Goal: Task Accomplishment & Management: Manage account settings

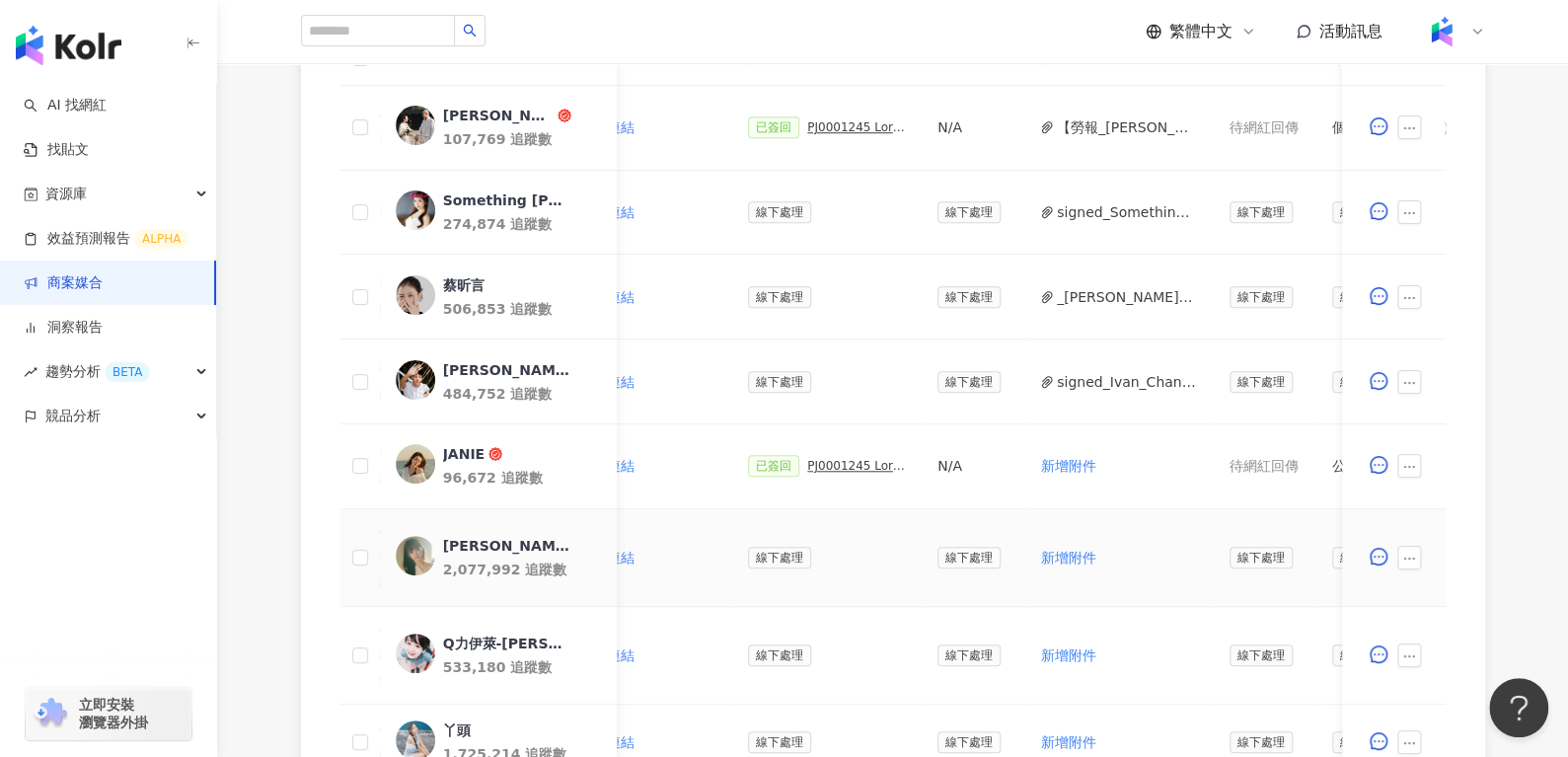
scroll to position [0, 469]
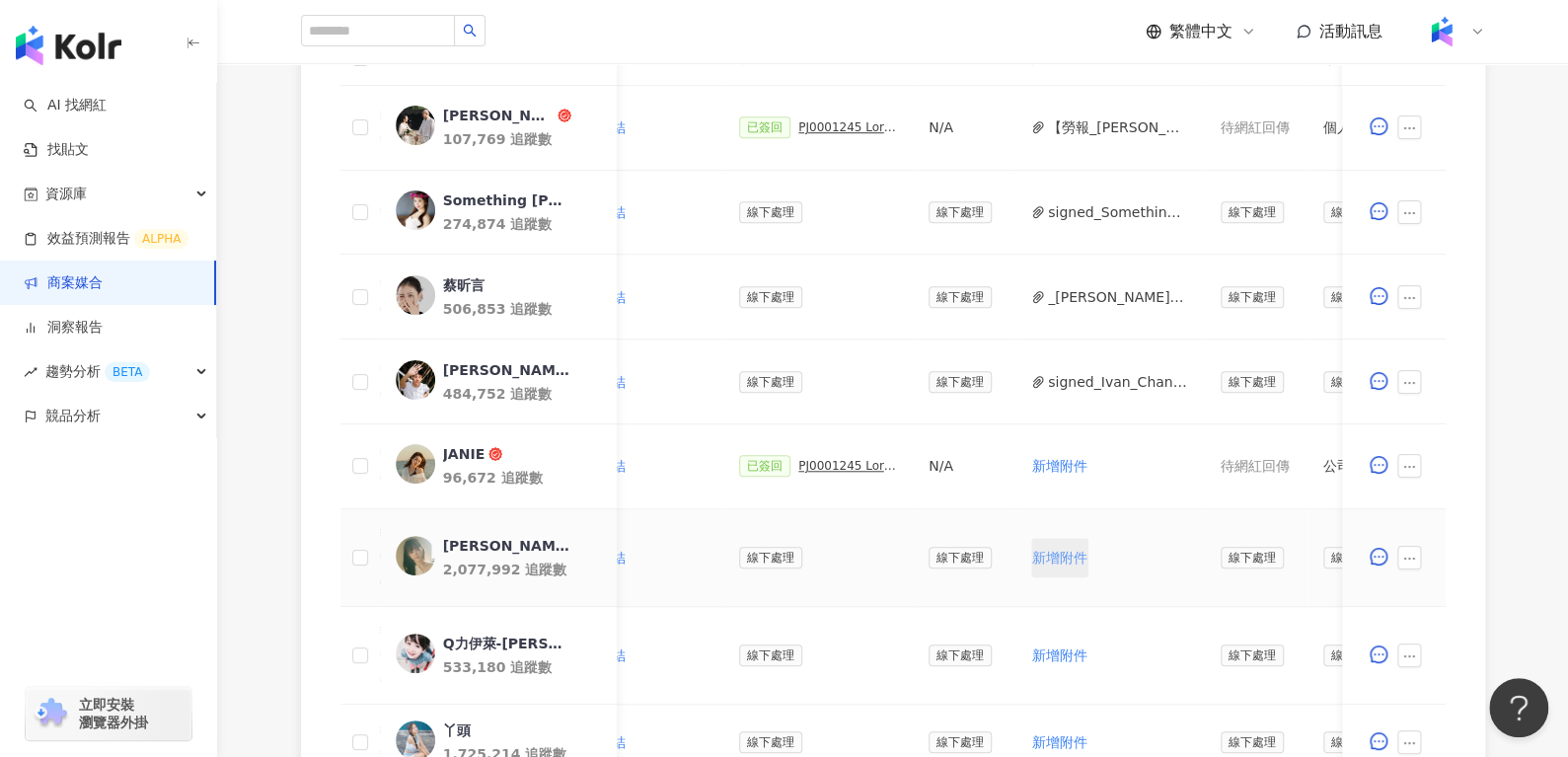
click at [1049, 560] on span "新增附件" at bounding box center [1059, 558] width 55 height 16
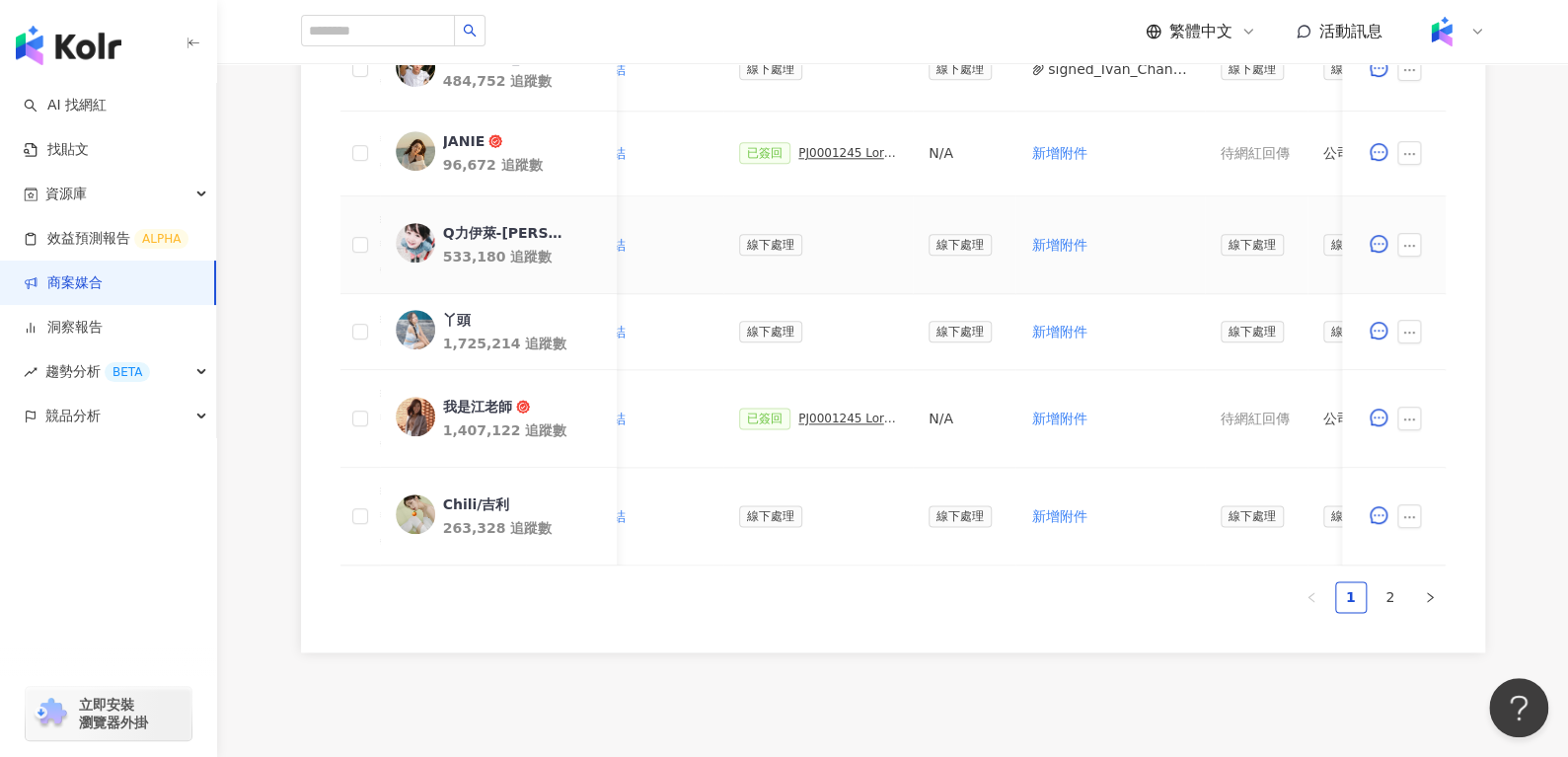
scroll to position [1053, 0]
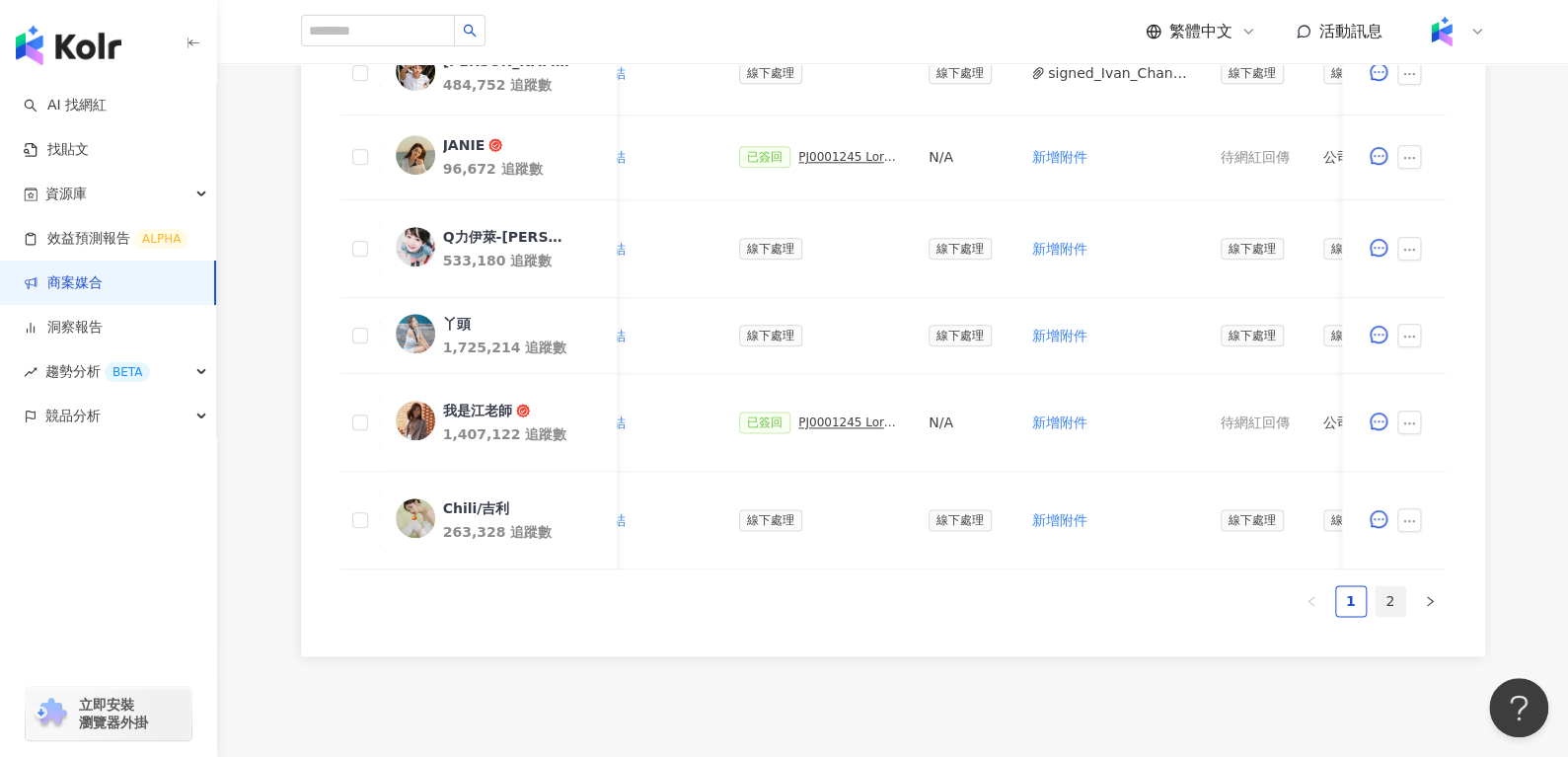
click at [1391, 597] on link "2" at bounding box center [1391, 601] width 30 height 30
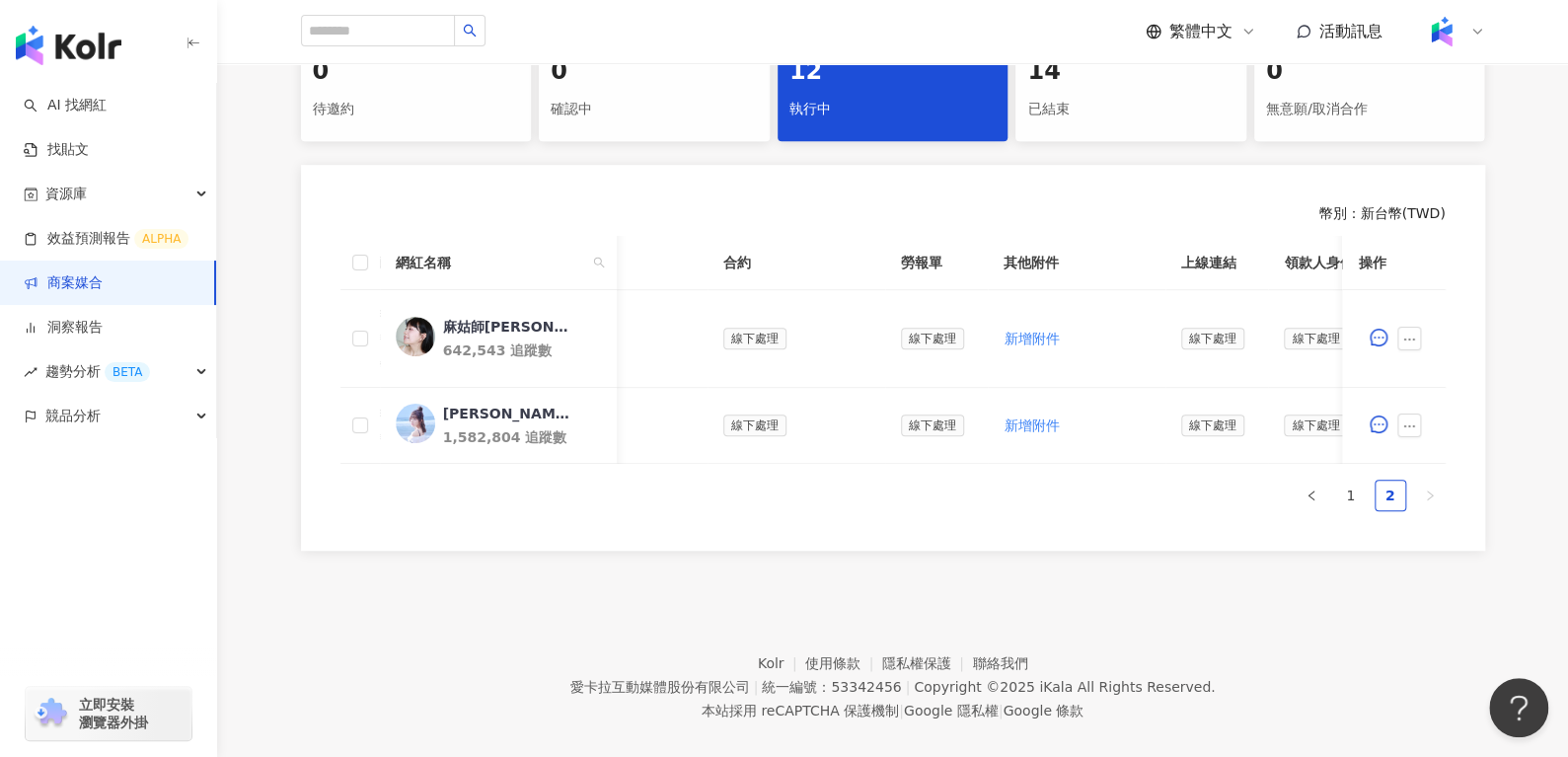
scroll to position [441, 0]
click at [1340, 512] on link "1" at bounding box center [1351, 497] width 30 height 30
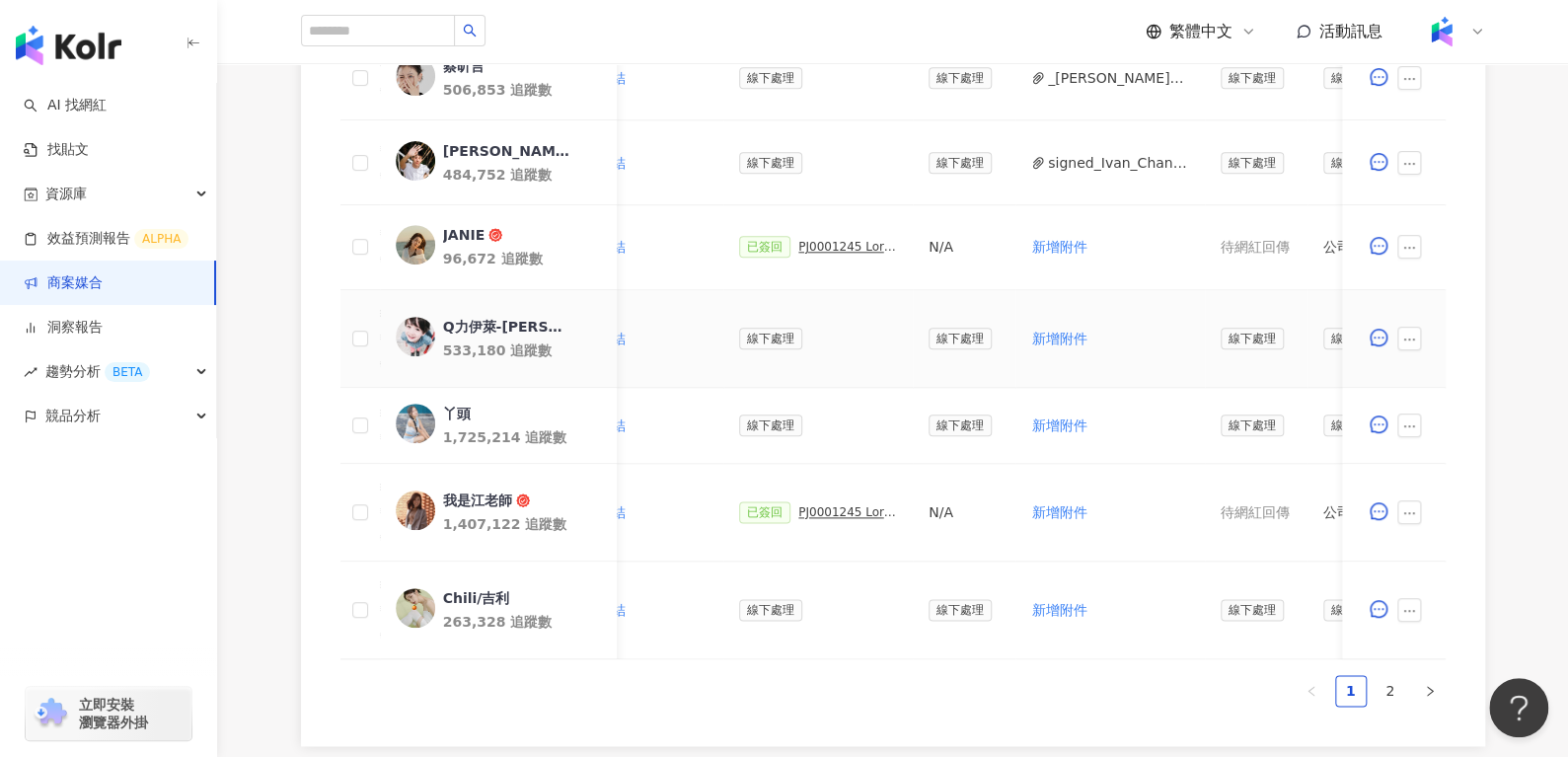
scroll to position [965, 0]
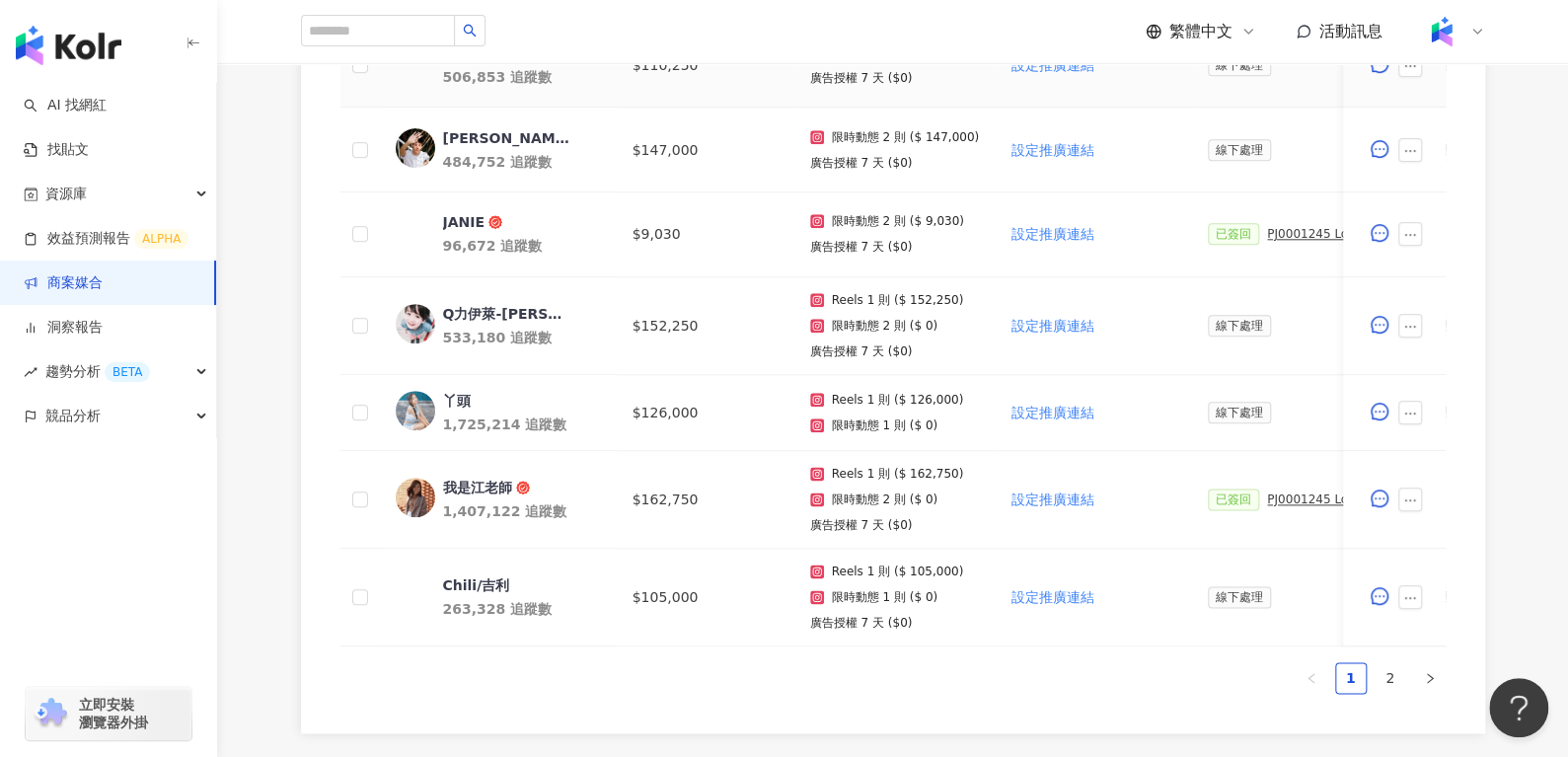
scroll to position [1196, 0]
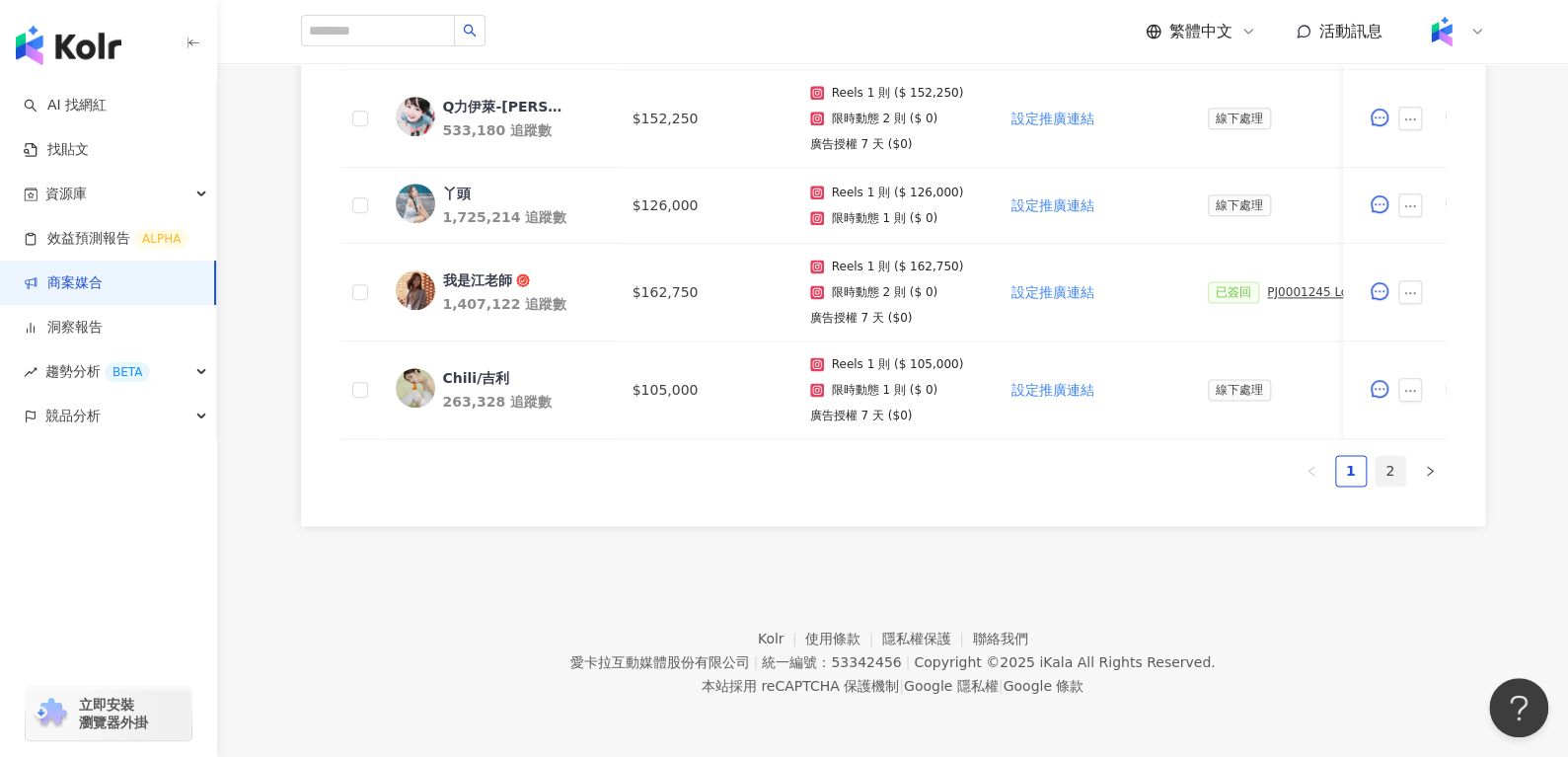
click at [1401, 476] on link "2" at bounding box center [1391, 471] width 30 height 30
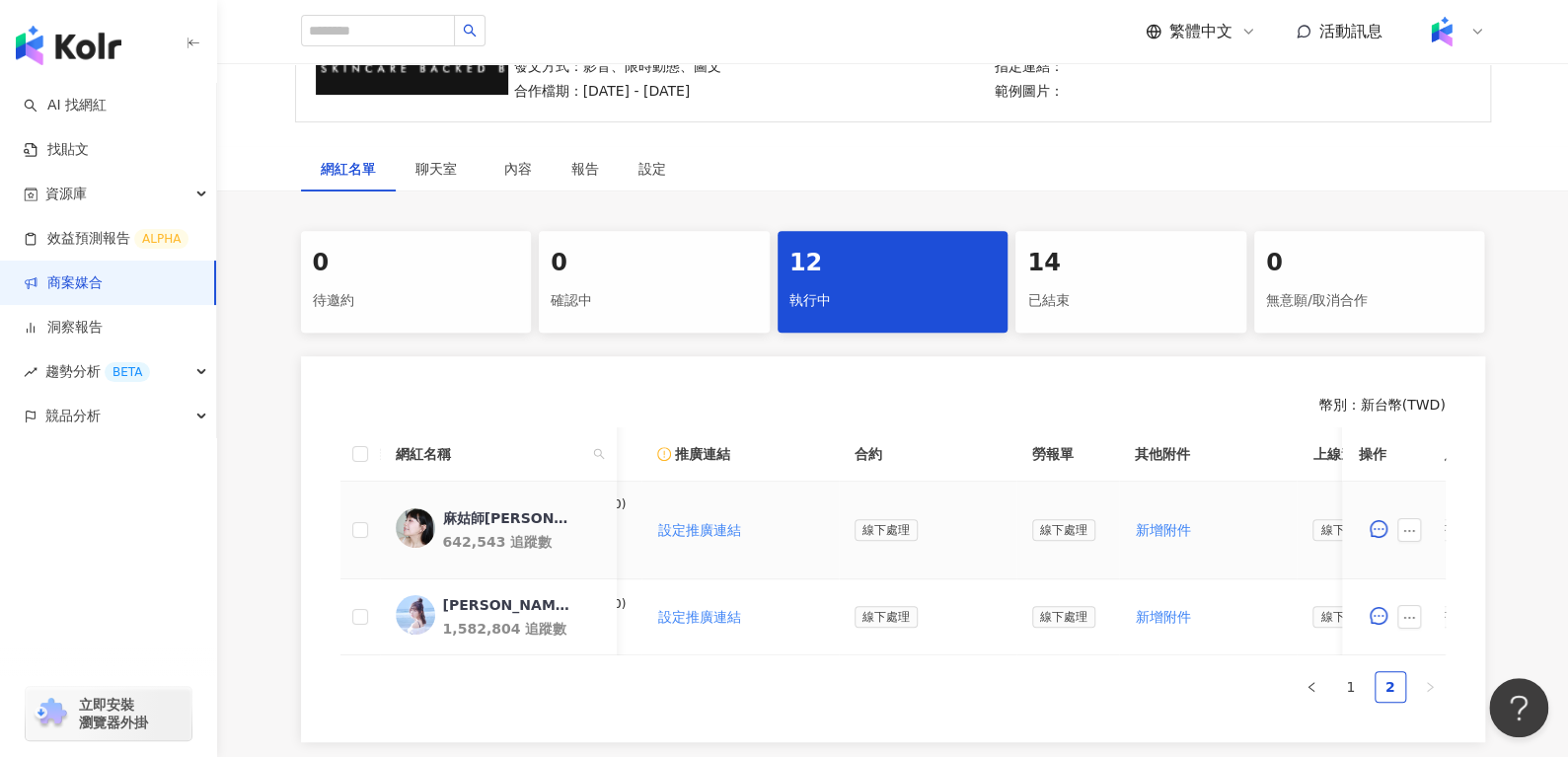
scroll to position [0, 339]
click at [1156, 523] on span "新增附件" at bounding box center [1161, 531] width 55 height 16
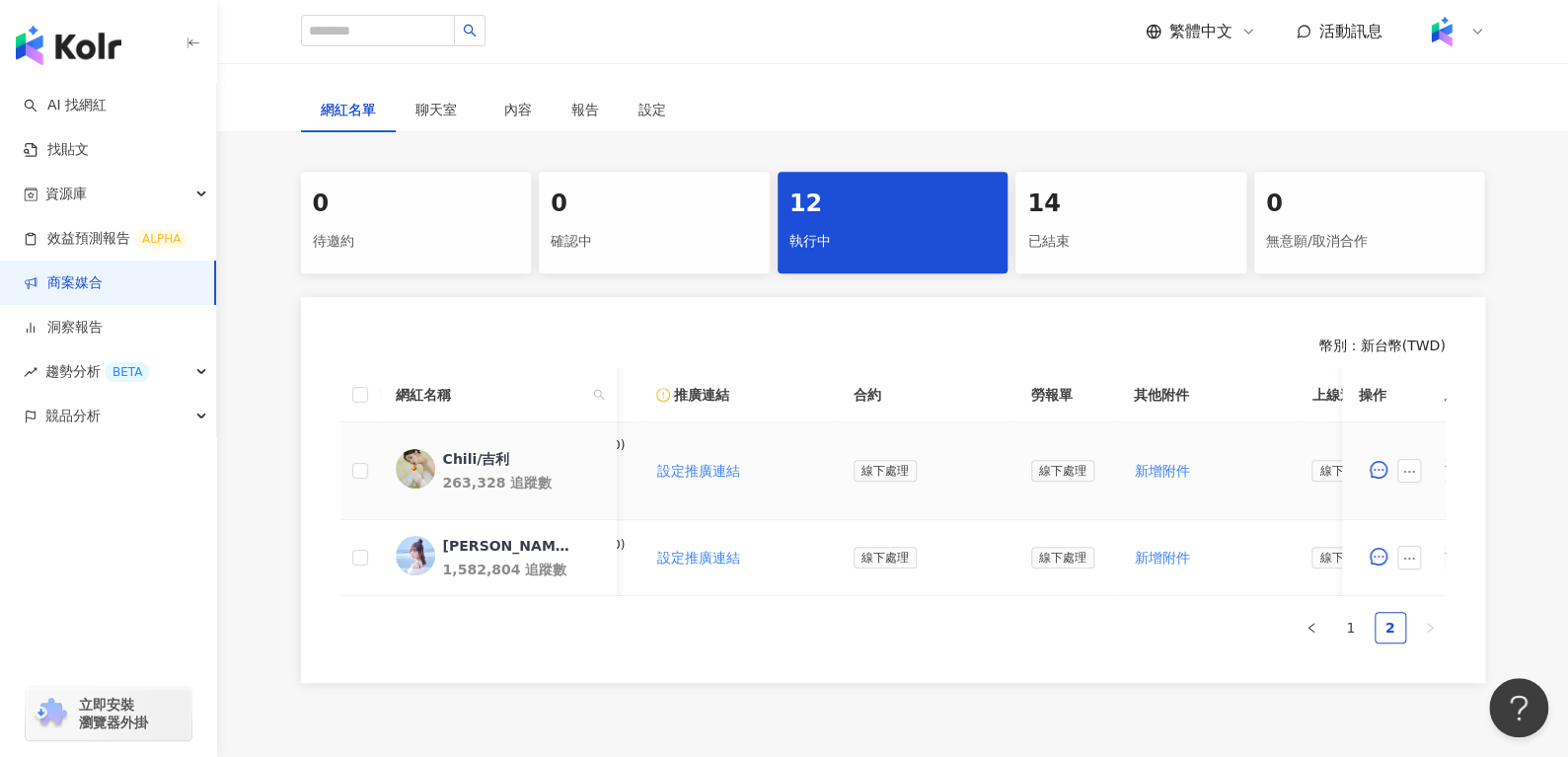
scroll to position [312, 0]
click at [1351, 636] on link "1" at bounding box center [1351, 626] width 30 height 30
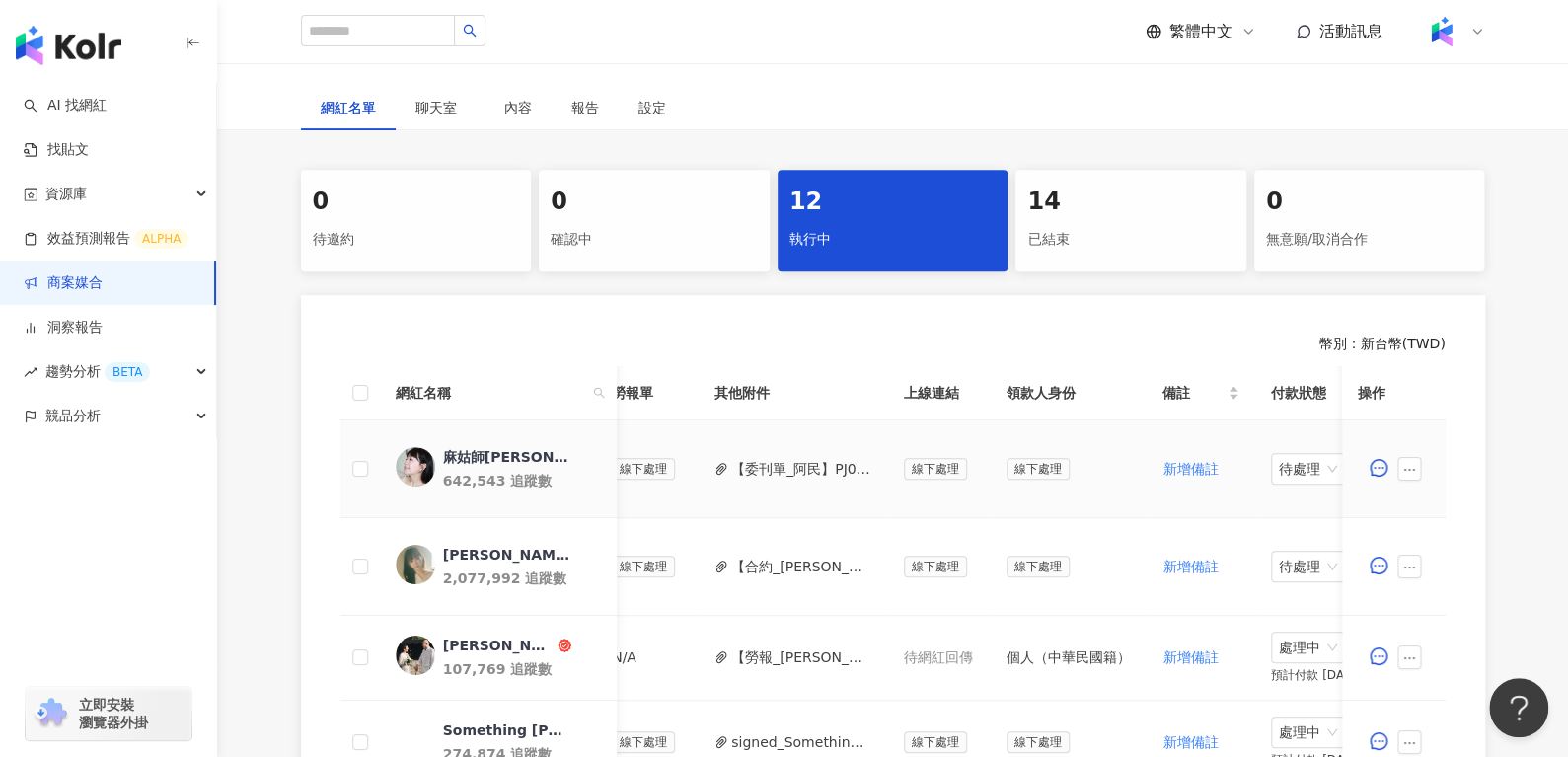
scroll to position [0, 797]
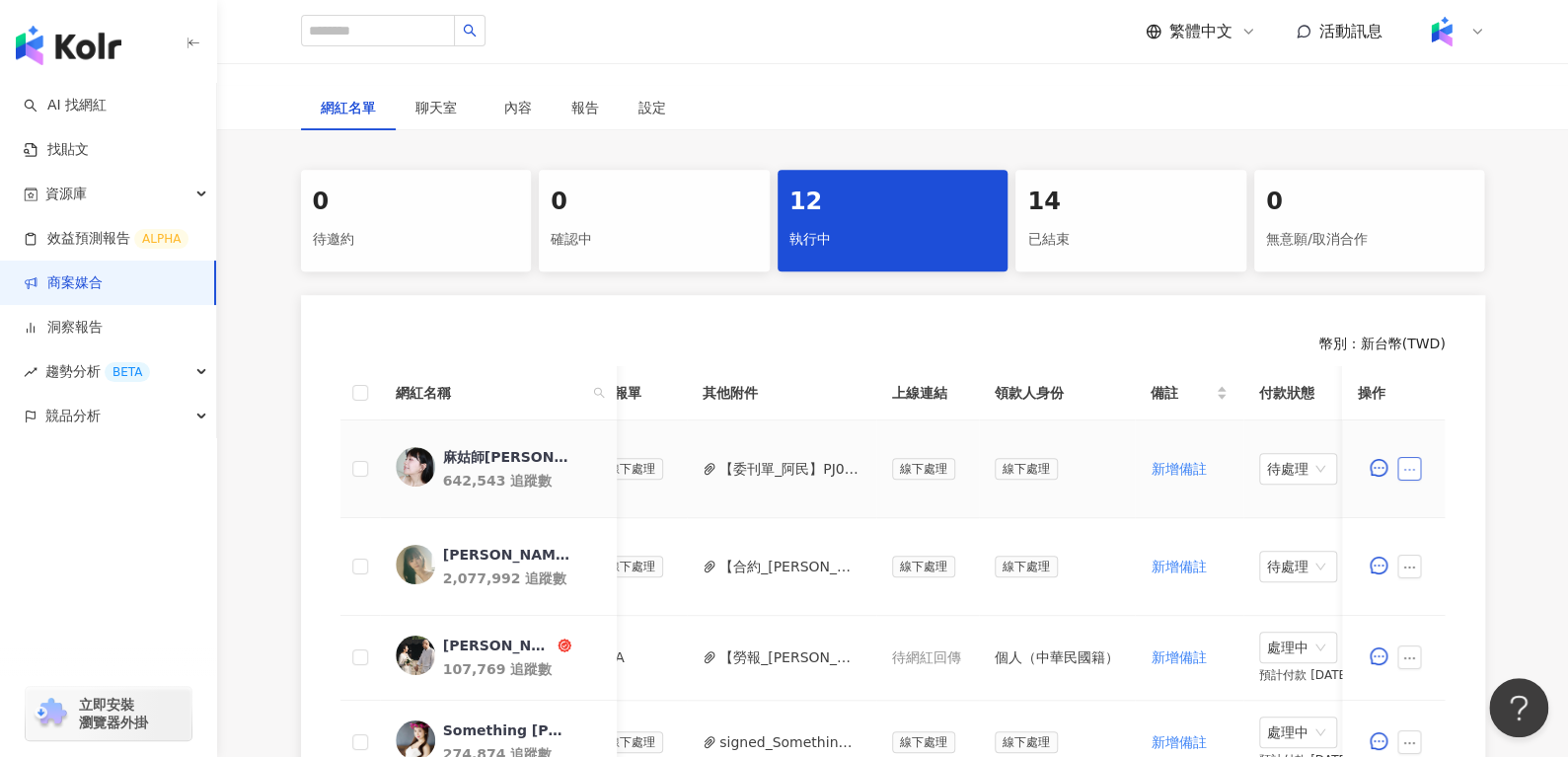
click at [1406, 471] on icon "ellipsis" at bounding box center [1411, 470] width 14 height 14
click at [1438, 154] on div "新增附件" at bounding box center [1440, 165] width 55 height 22
click at [1407, 478] on button "button" at bounding box center [1411, 469] width 24 height 24
click at [1455, 162] on span "新增附件" at bounding box center [1440, 165] width 55 height 16
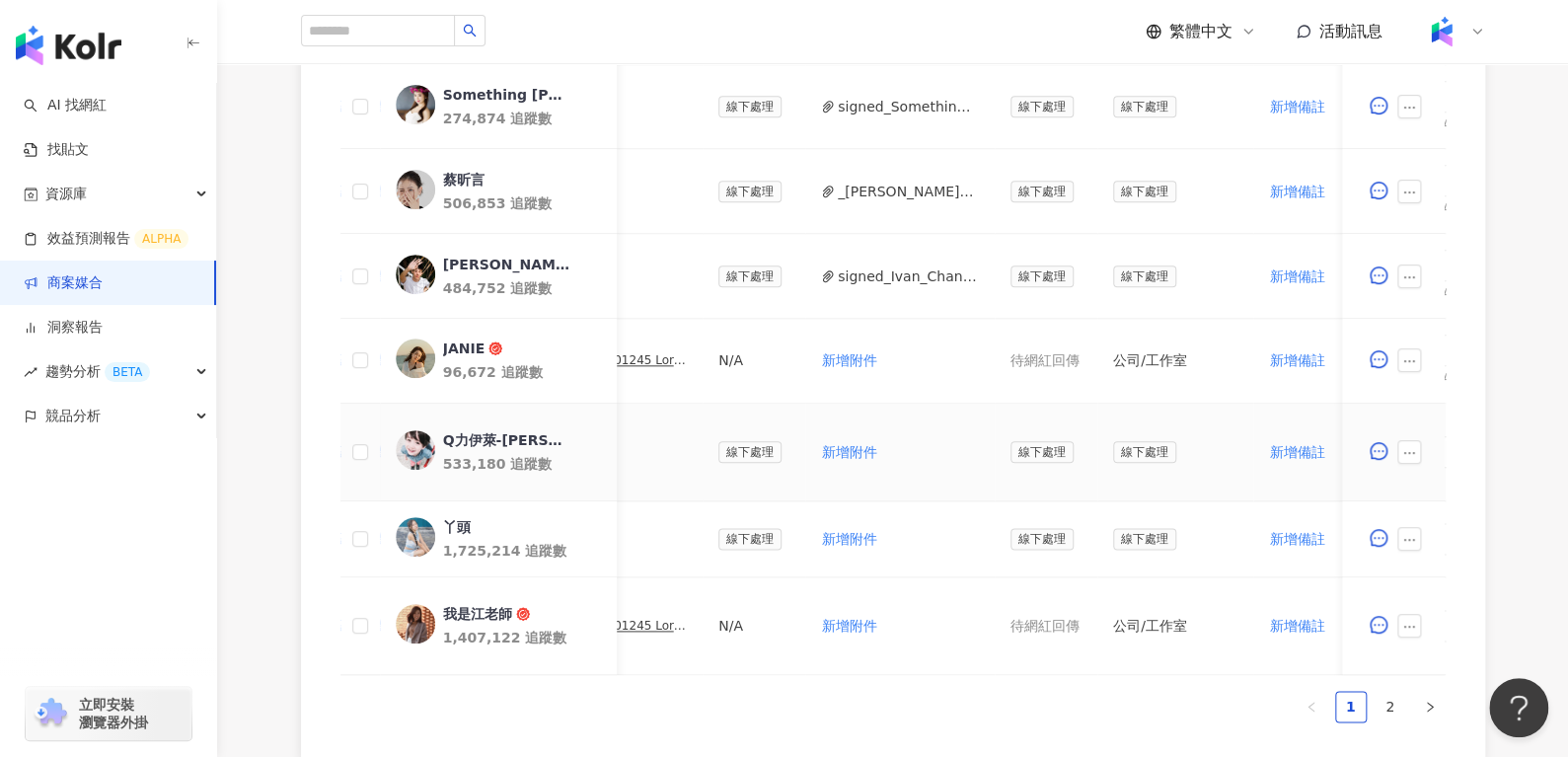
scroll to position [0, 880]
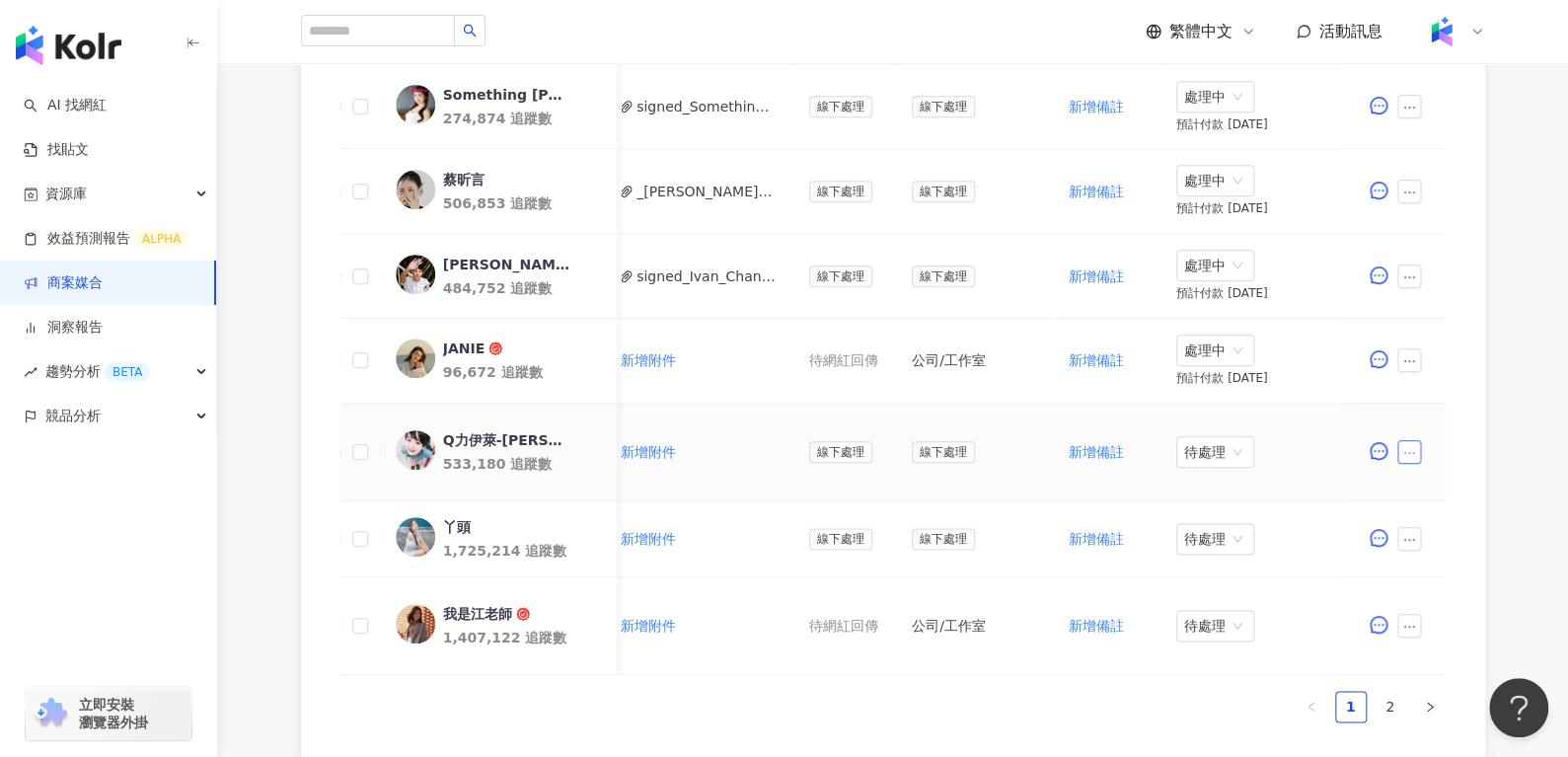
click at [1404, 450] on icon "ellipsis" at bounding box center [1411, 453] width 14 height 14
click at [1422, 146] on span "新增附件" at bounding box center [1440, 148] width 55 height 16
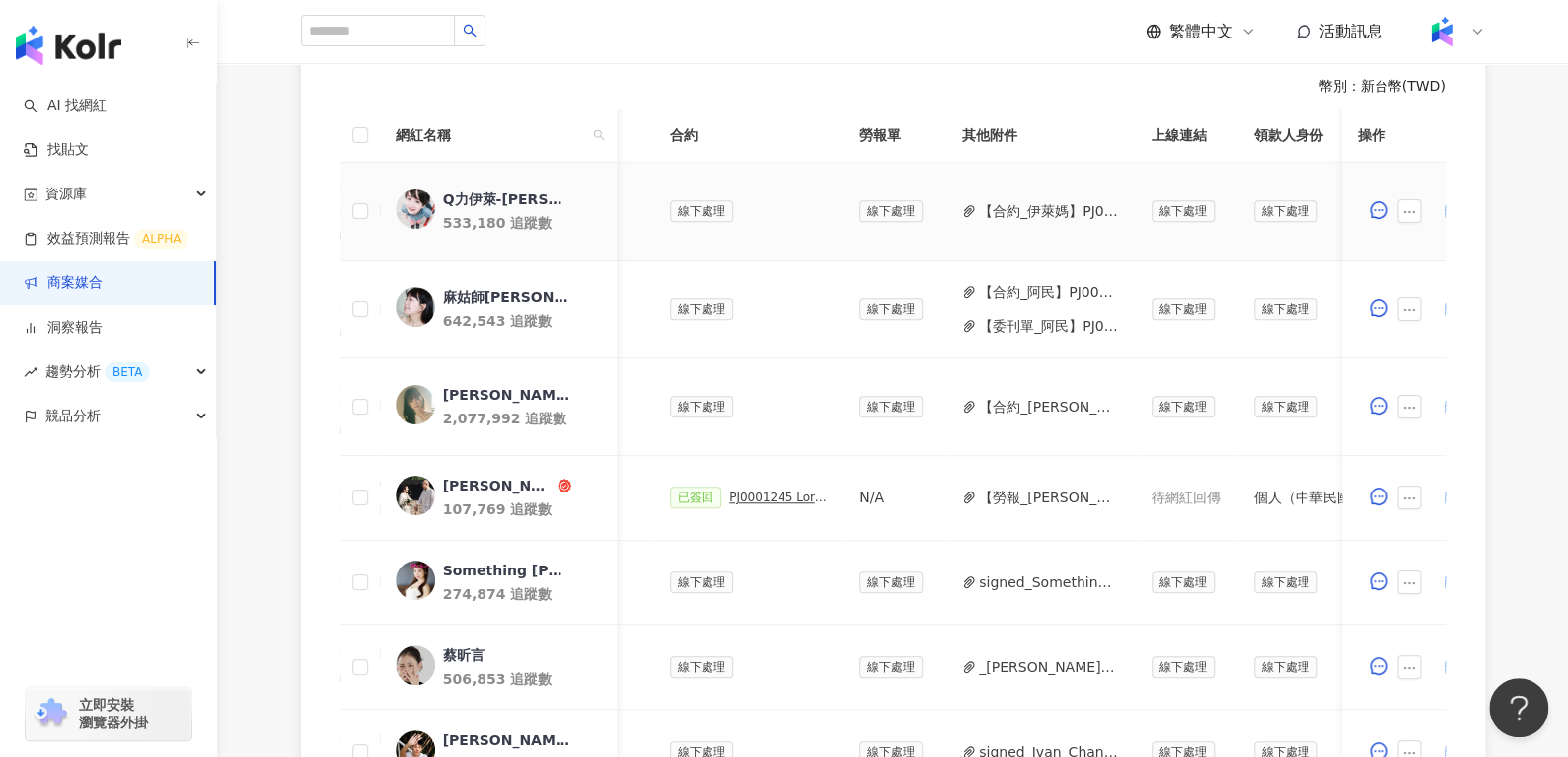
scroll to position [0, 528]
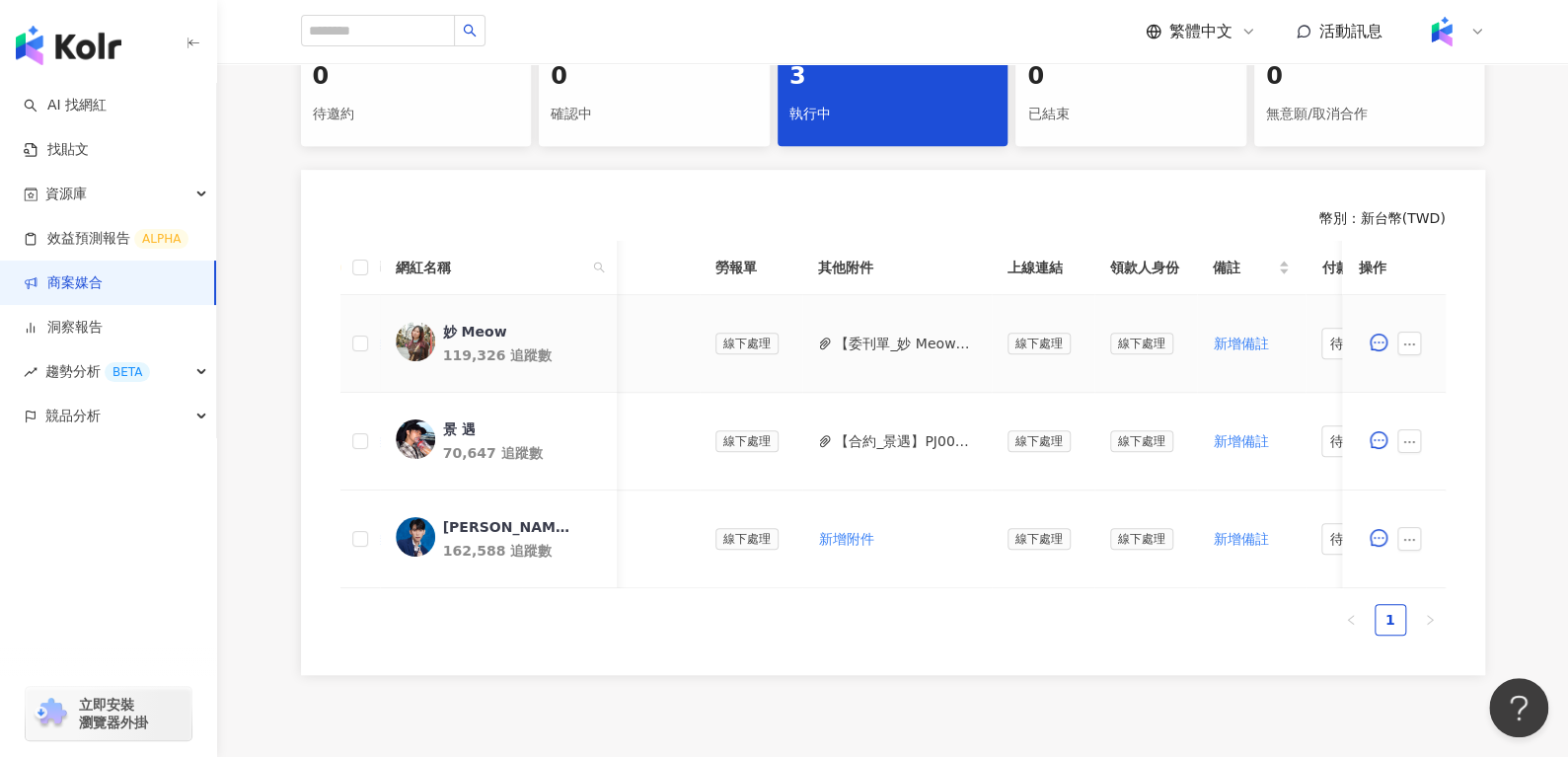
click at [903, 340] on button "【委刊單_妙 Meow】PJ0001614_Uber_Uber for teens_202507_KOL專案.pdf" at bounding box center [905, 344] width 142 height 22
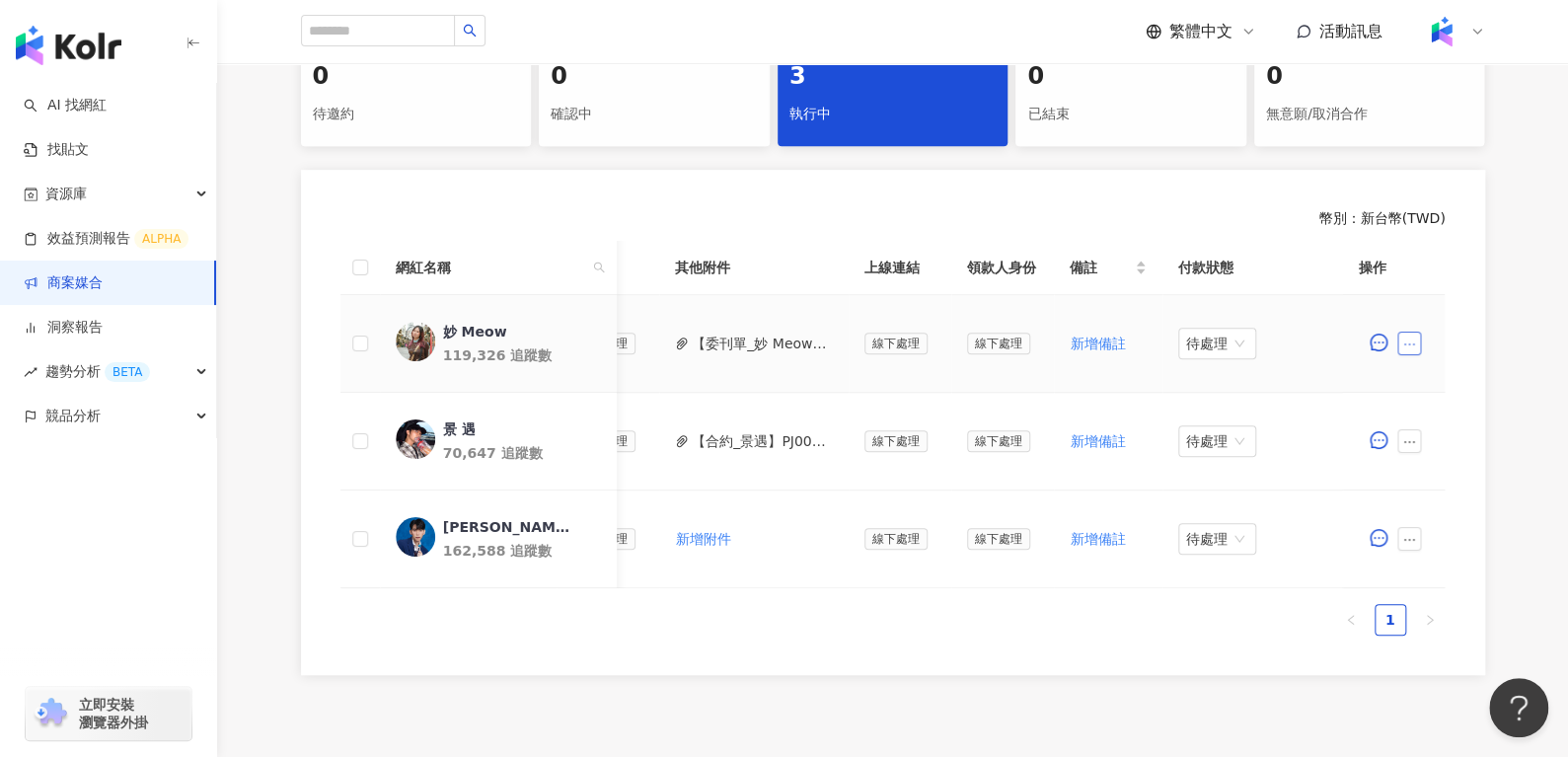
click at [1408, 346] on icon "ellipsis" at bounding box center [1411, 345] width 14 height 14
click at [1405, 494] on li "新增附件" at bounding box center [1454, 501] width 107 height 40
click at [1416, 339] on button "button" at bounding box center [1411, 344] width 24 height 24
drag, startPoint x: 1425, startPoint y: 531, endPoint x: 1425, endPoint y: 517, distance: 14.0
click at [1425, 517] on ul "設定合作條件 設定推廣連結 新增合約 新增附件 查看寄件資訊 查看帳務資訊 下載寄件資訊 下載帳務資訊 下載合約附件 取消合作" at bounding box center [1454, 572] width 115 height 430
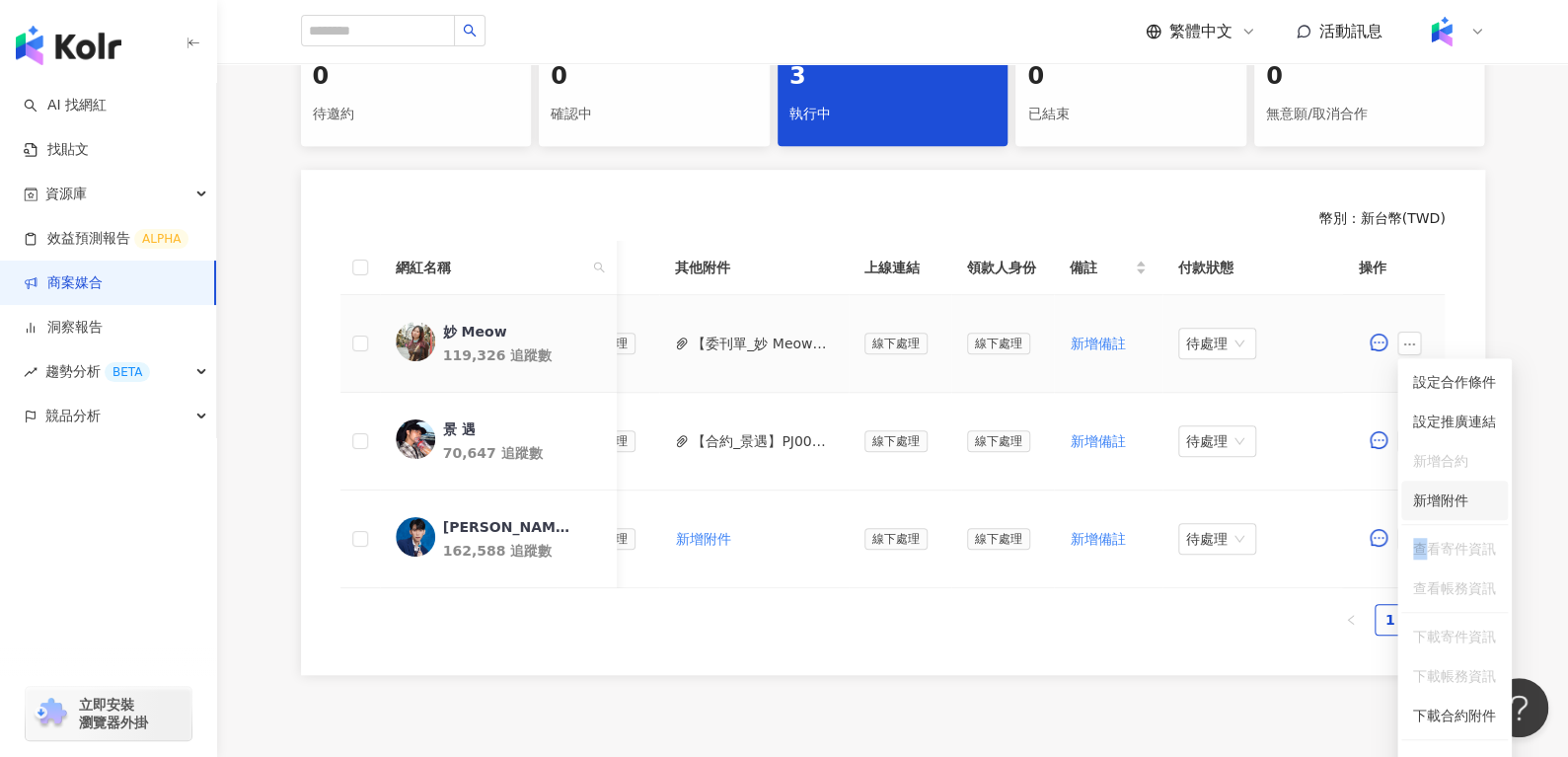
click at [1425, 517] on li "新增附件" at bounding box center [1454, 501] width 107 height 40
click at [1399, 333] on button "button" at bounding box center [1411, 344] width 24 height 24
click at [1422, 513] on li "新增附件" at bounding box center [1454, 501] width 107 height 40
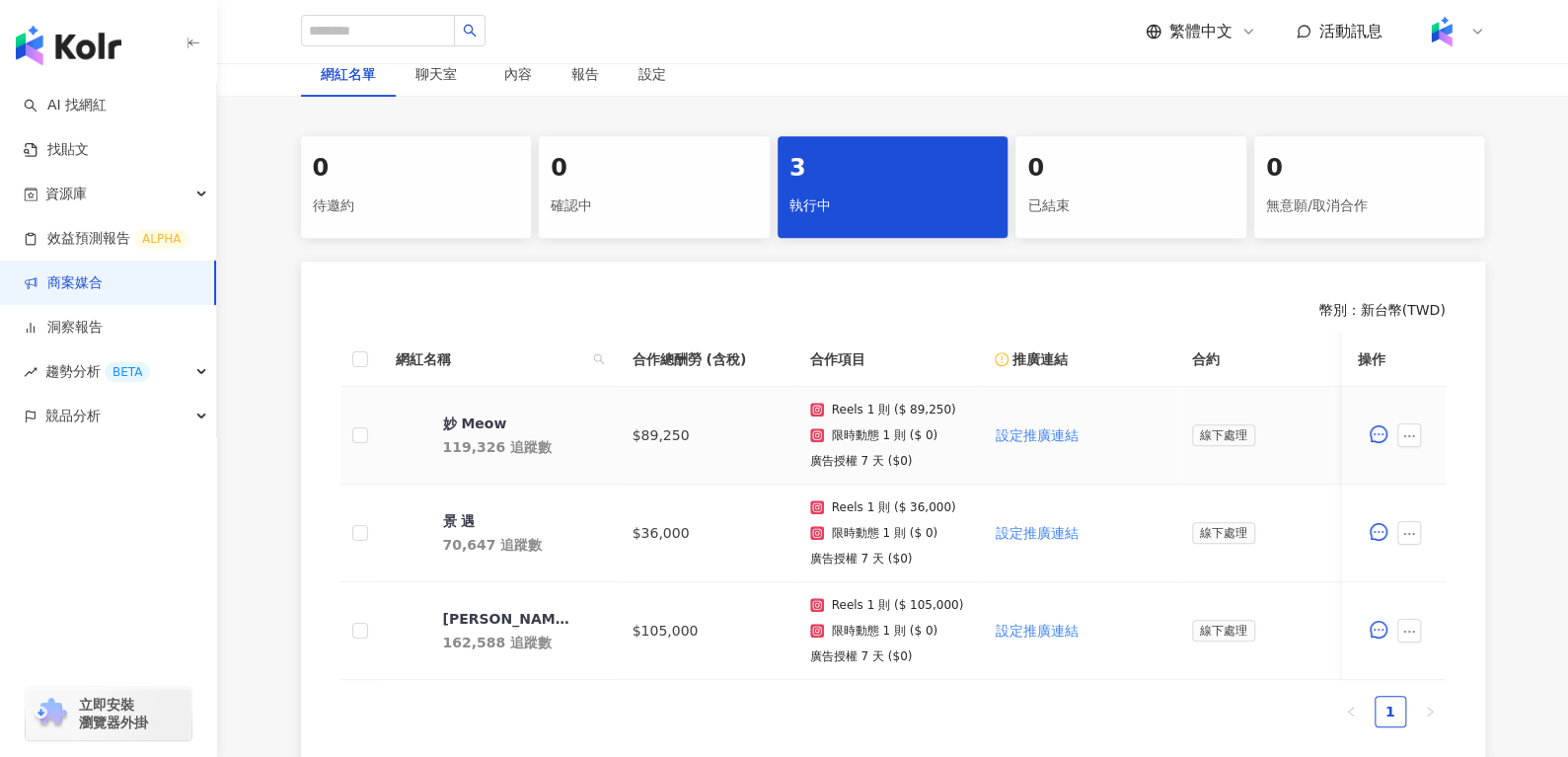
scroll to position [348, 0]
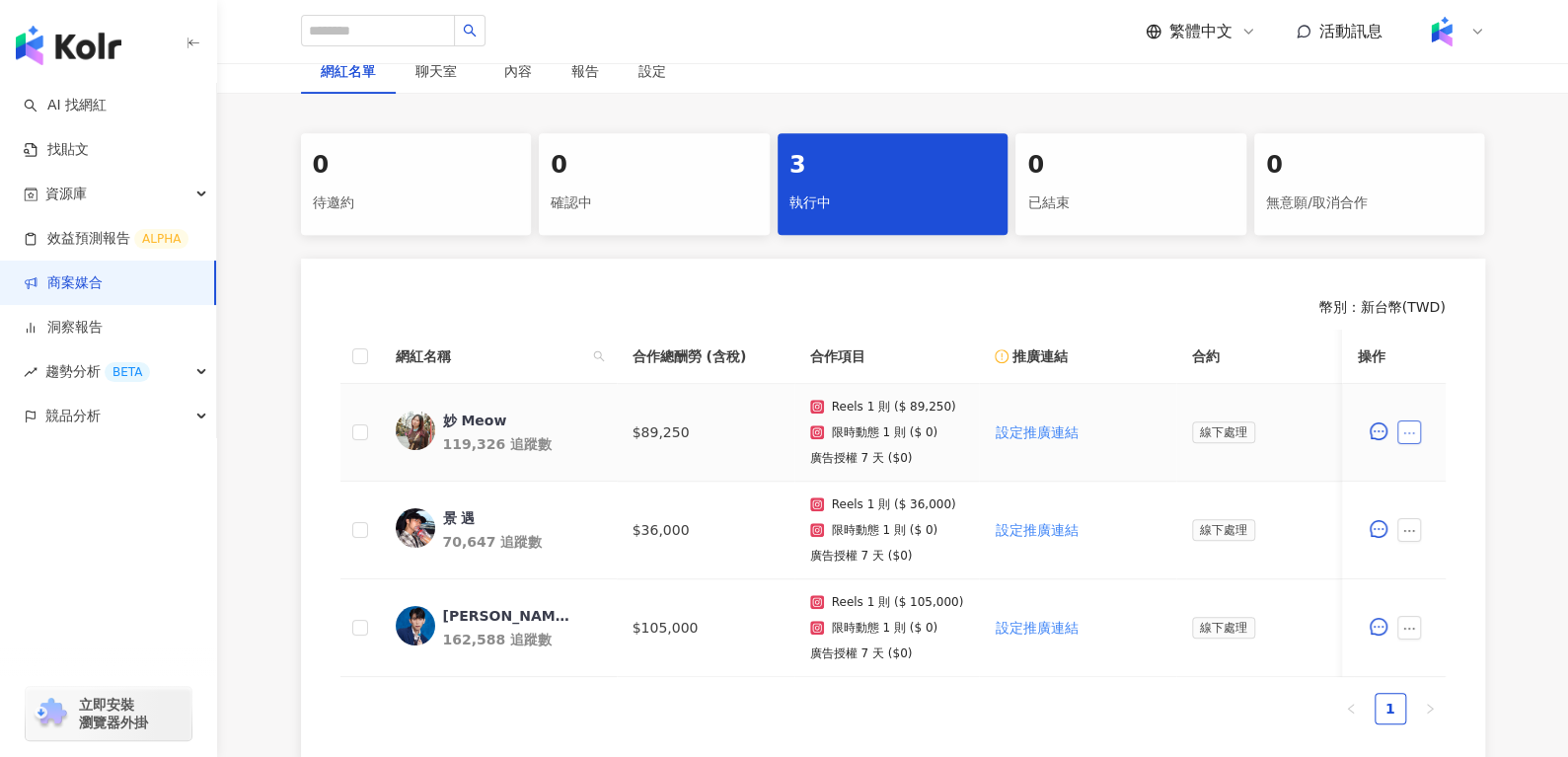
click at [1406, 437] on icon "ellipsis" at bounding box center [1411, 434] width 14 height 14
click at [1430, 139] on div "新增附件" at bounding box center [1440, 129] width 55 height 22
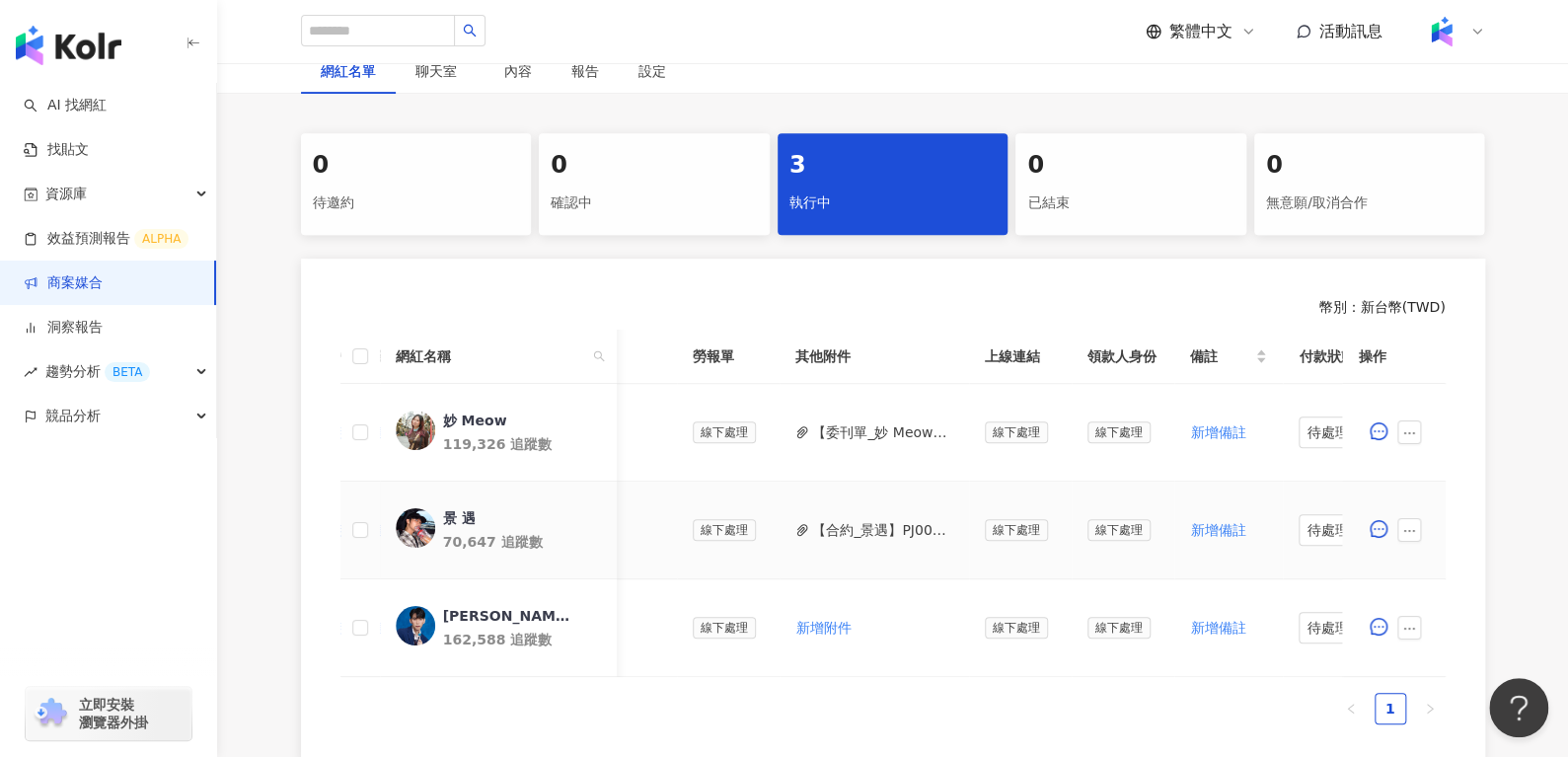
scroll to position [0, 797]
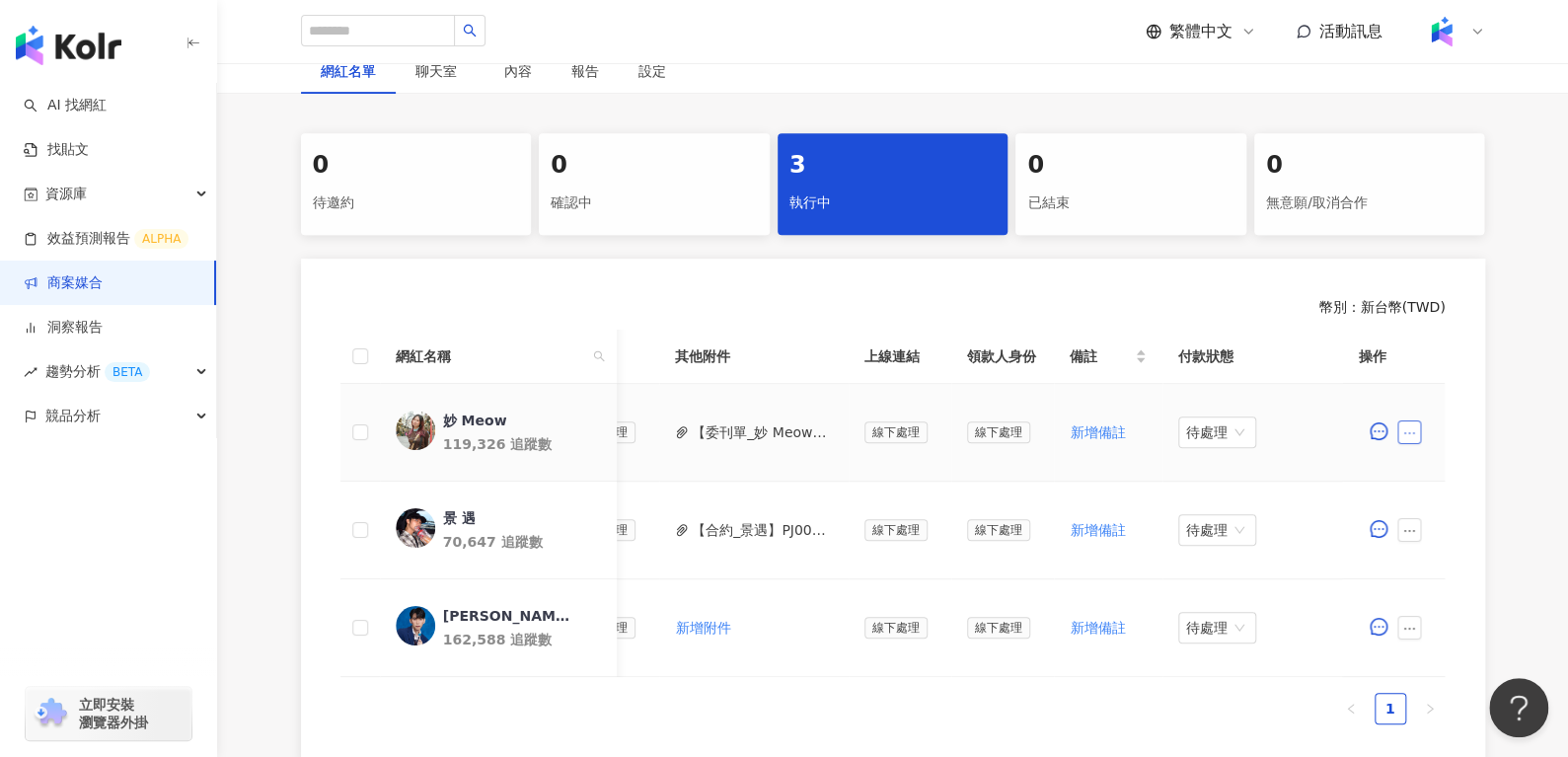
click at [1413, 428] on icon "ellipsis" at bounding box center [1411, 434] width 14 height 14
click at [1418, 135] on span "新增附件" at bounding box center [1440, 129] width 55 height 16
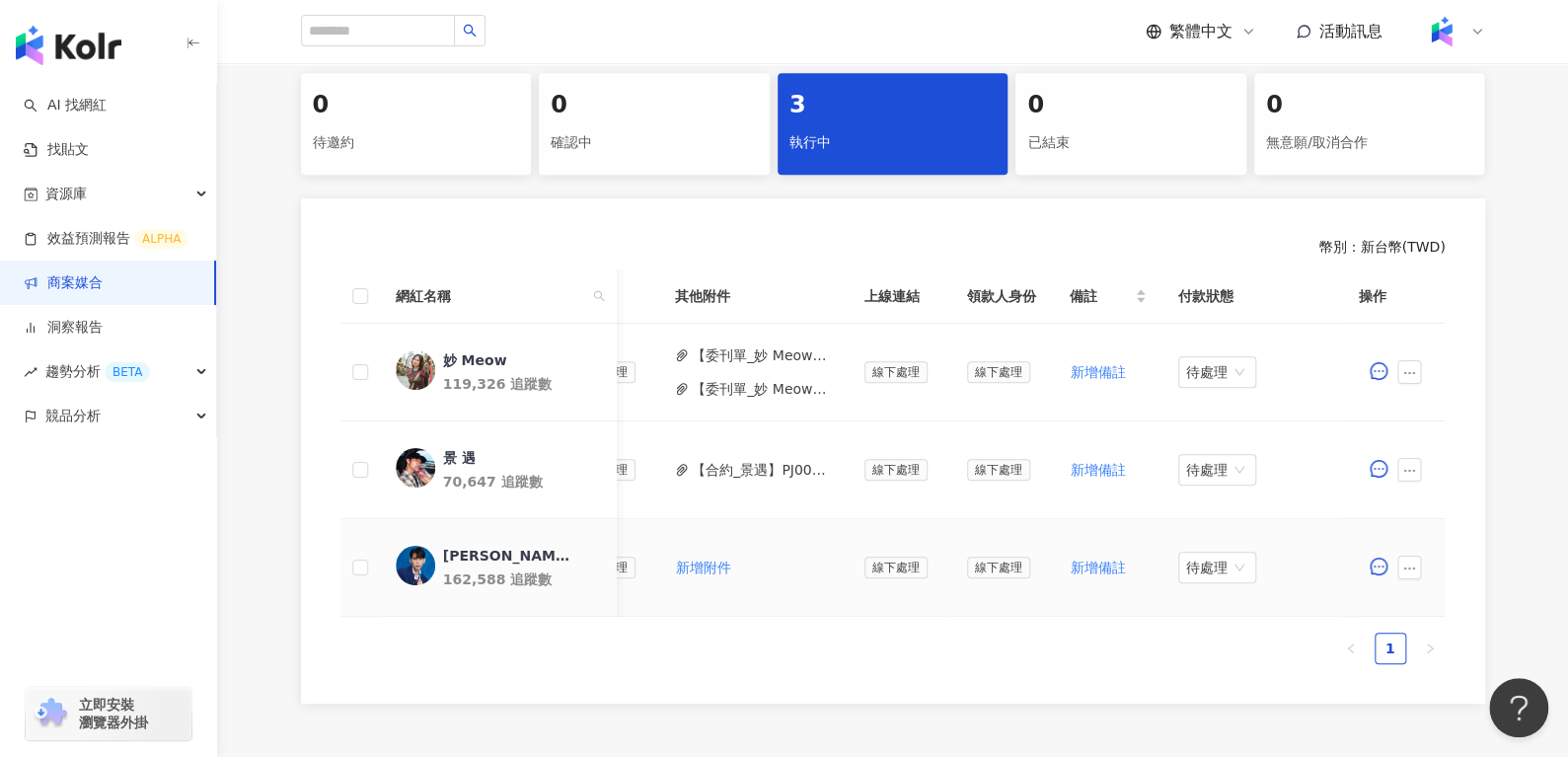
scroll to position [412, 0]
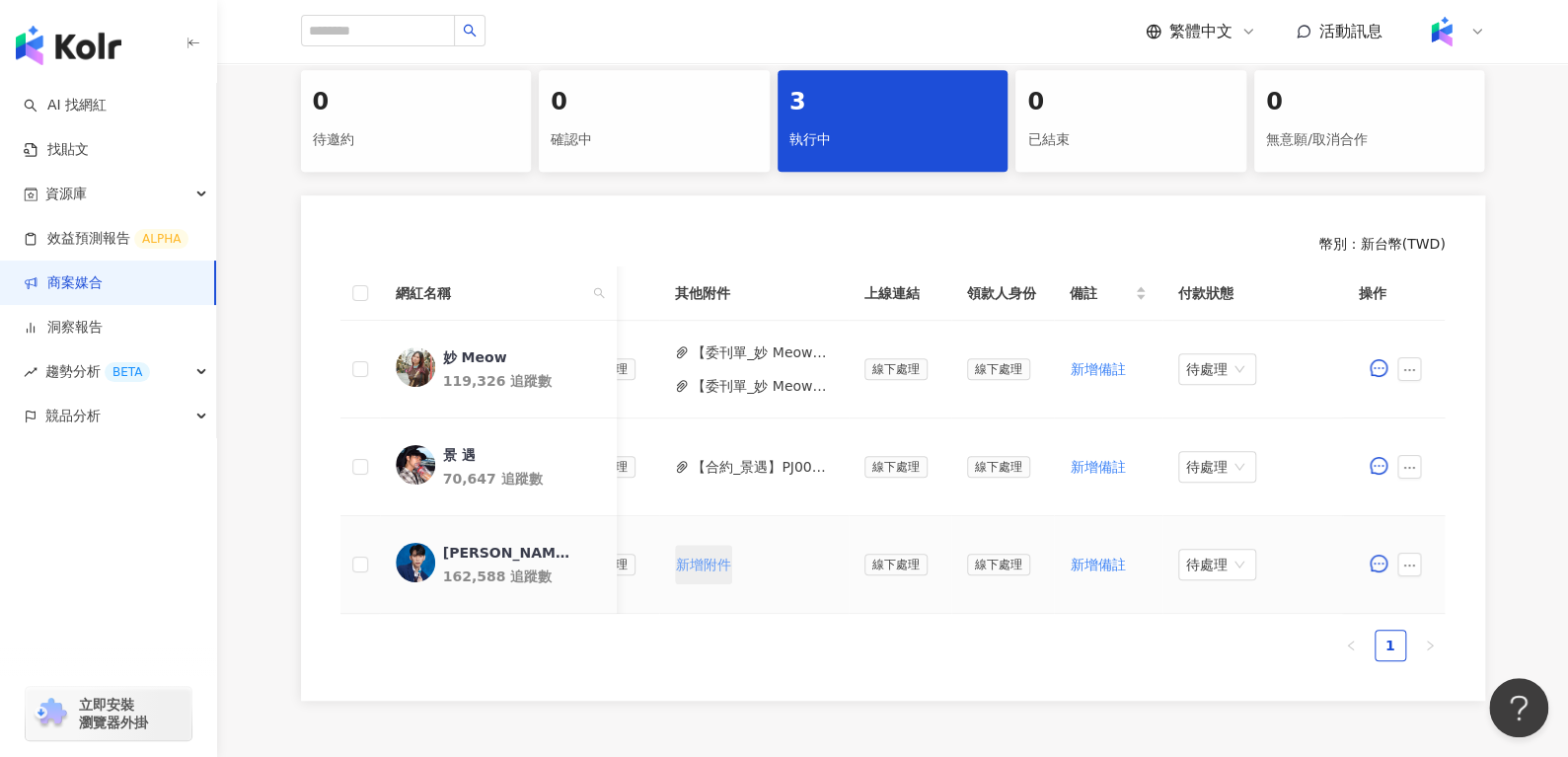
click at [707, 563] on span "新增附件" at bounding box center [703, 565] width 55 height 16
